Goal: Task Accomplishment & Management: Use online tool/utility

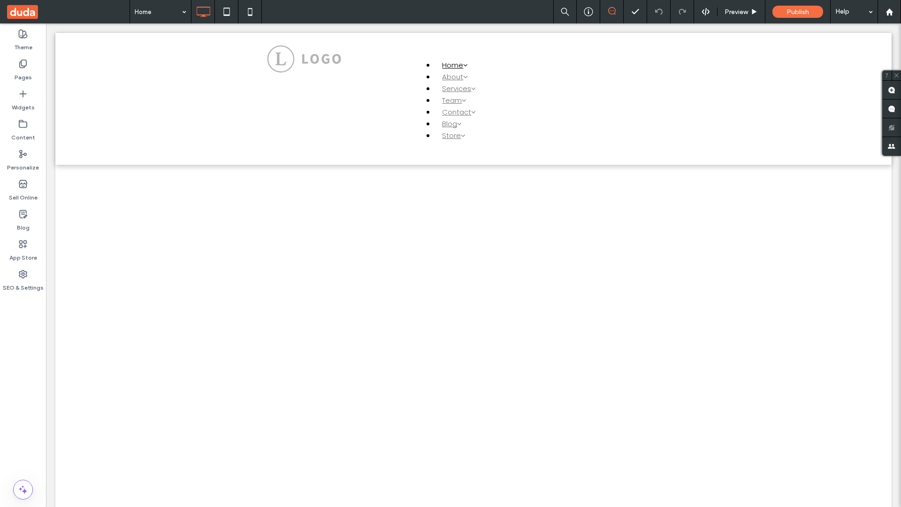
click at [23, 100] on label "Widgets" at bounding box center [23, 105] width 23 height 13
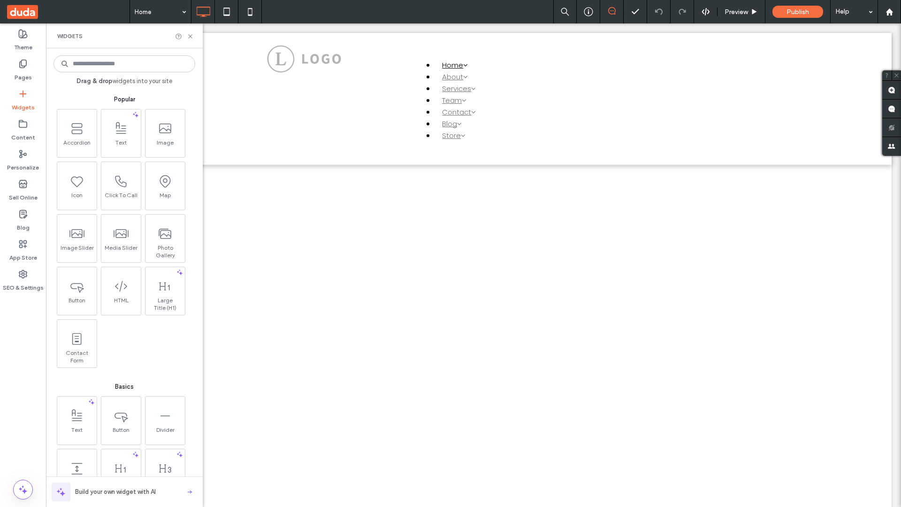
click at [164, 237] on use at bounding box center [165, 233] width 12 height 9
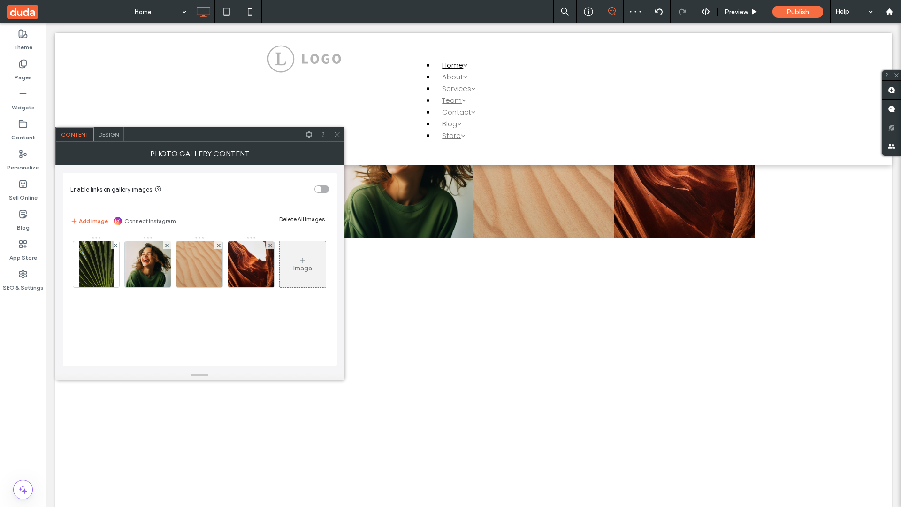
click at [68, 12] on span at bounding box center [68, 11] width 122 height 23
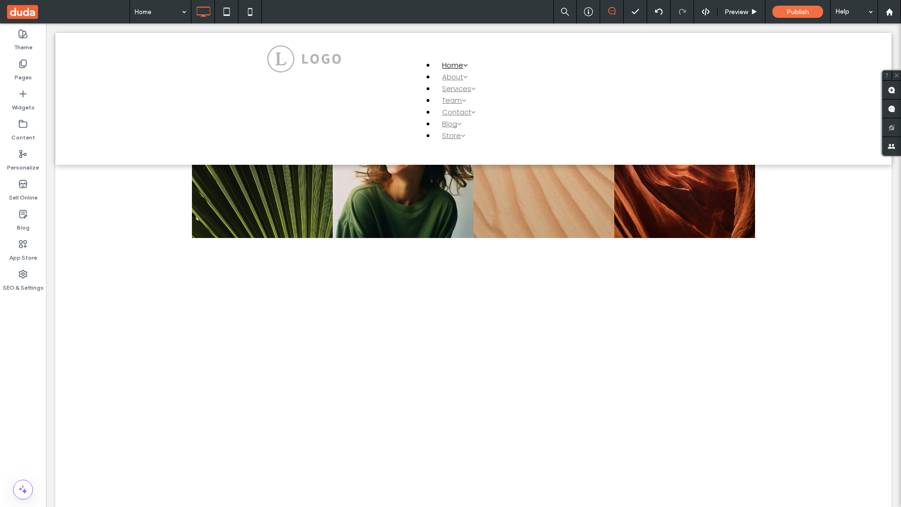
click at [68, 12] on span at bounding box center [68, 11] width 122 height 23
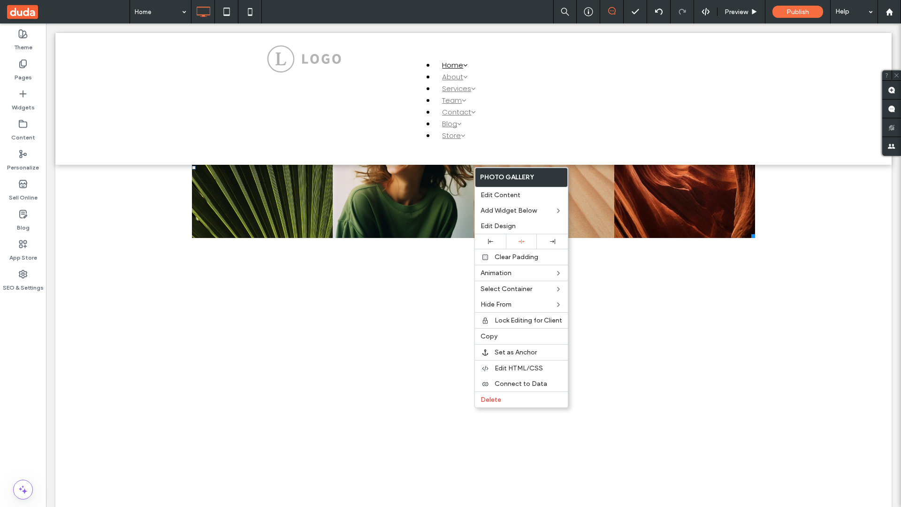
click at [522, 383] on span "Connect to Data" at bounding box center [521, 384] width 53 height 8
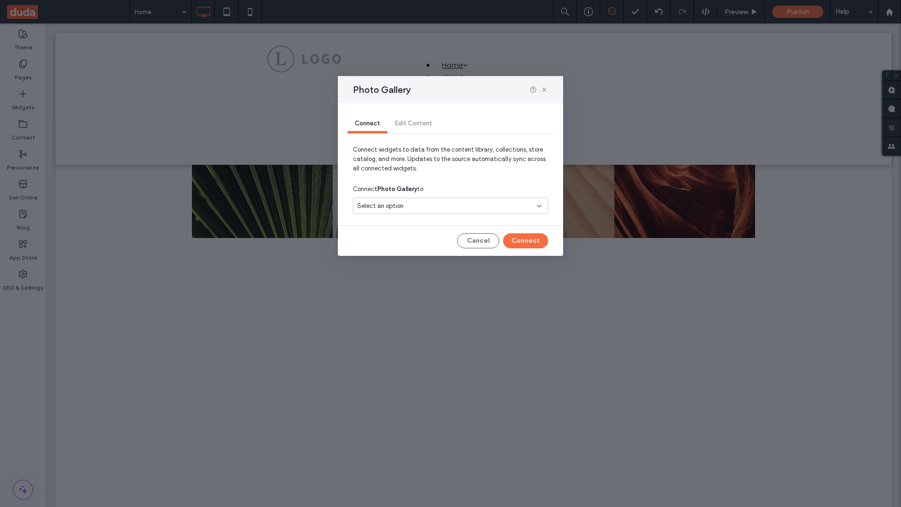
click at [450, 206] on div "Select an option" at bounding box center [445, 205] width 176 height 9
click at [401, 238] on span "Internal Collection 1" at bounding box center [401, 238] width 55 height 9
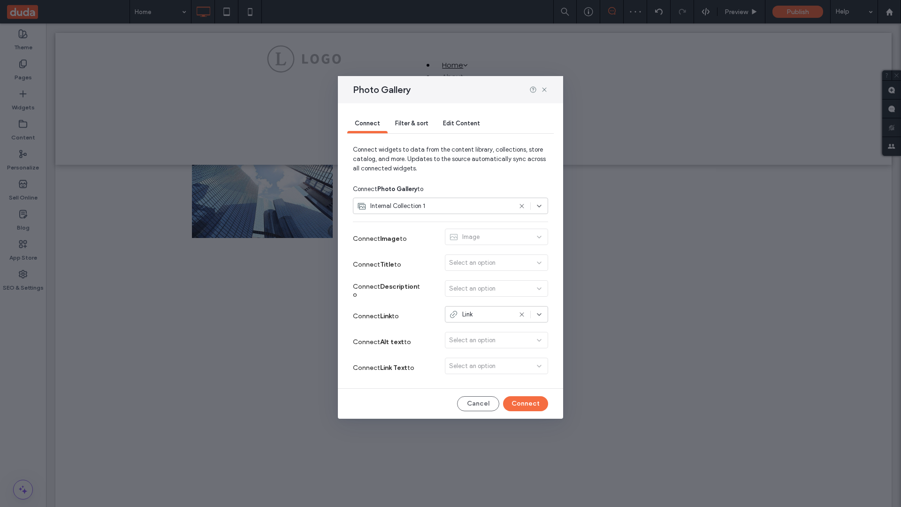
click at [526, 404] on button "Connect" at bounding box center [525, 403] width 45 height 15
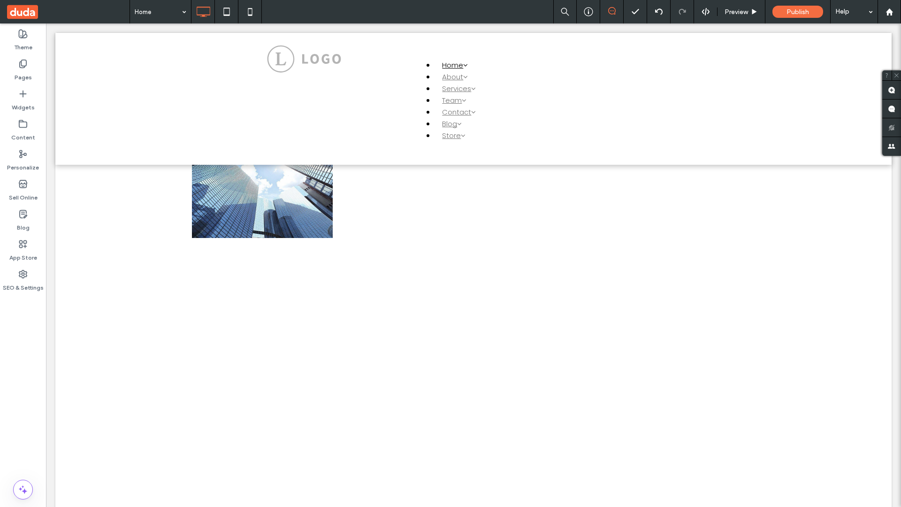
click at [23, 130] on label "Content" at bounding box center [23, 135] width 24 height 13
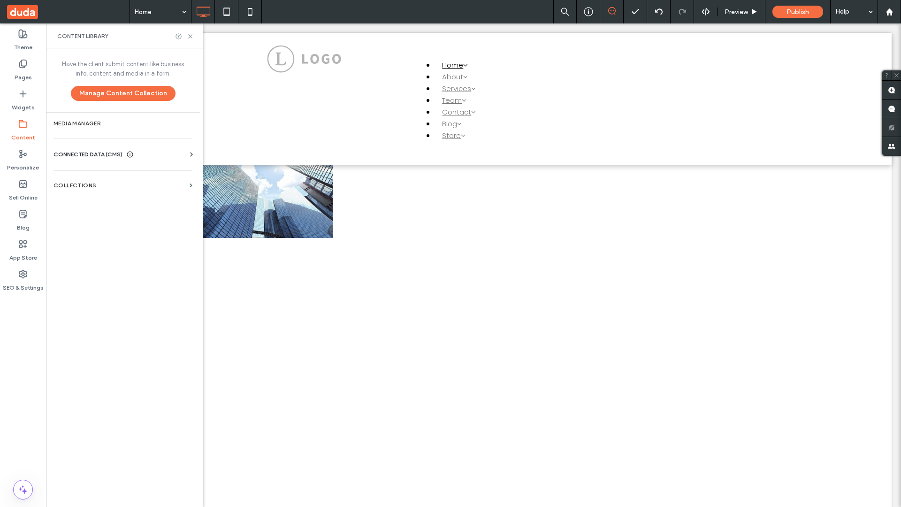
click at [123, 185] on label "Collections" at bounding box center [119, 185] width 132 height 7
